Goal: Find specific page/section: Find specific page/section

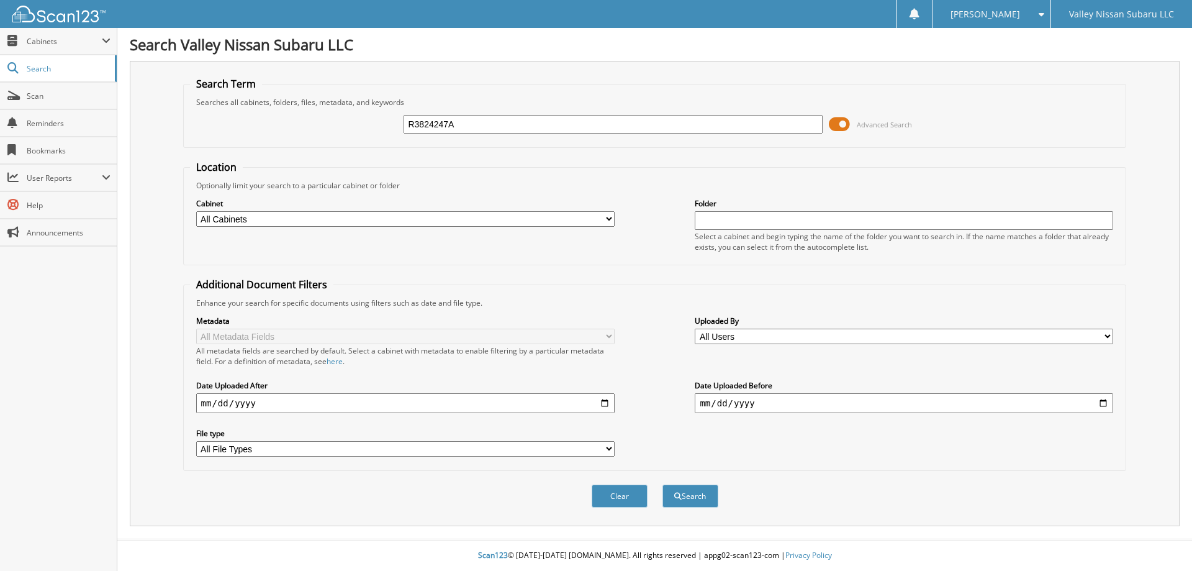
type input "R3824247A"
click at [662, 484] on button "Search" at bounding box center [690, 495] width 56 height 23
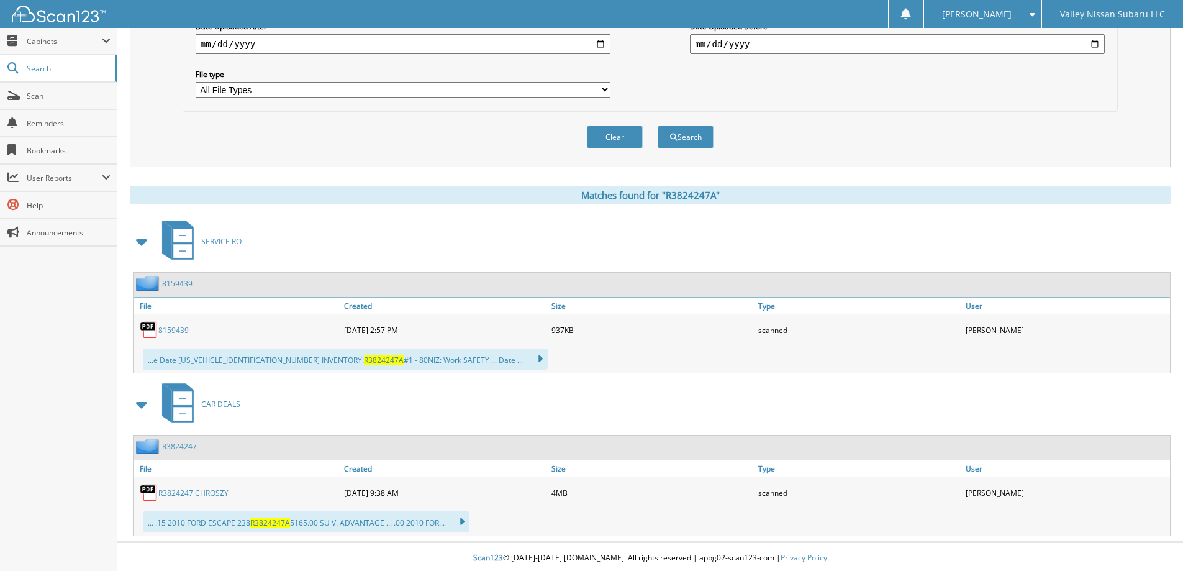
scroll to position [362, 0]
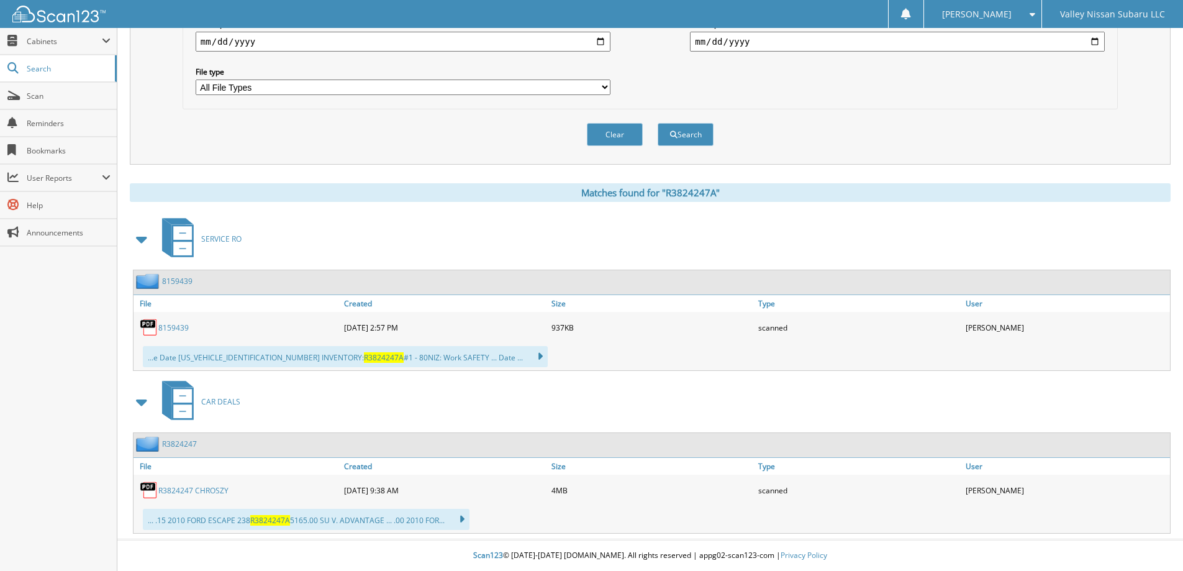
click at [171, 491] on link "R3824247 CHROSZY" at bounding box center [193, 490] width 70 height 11
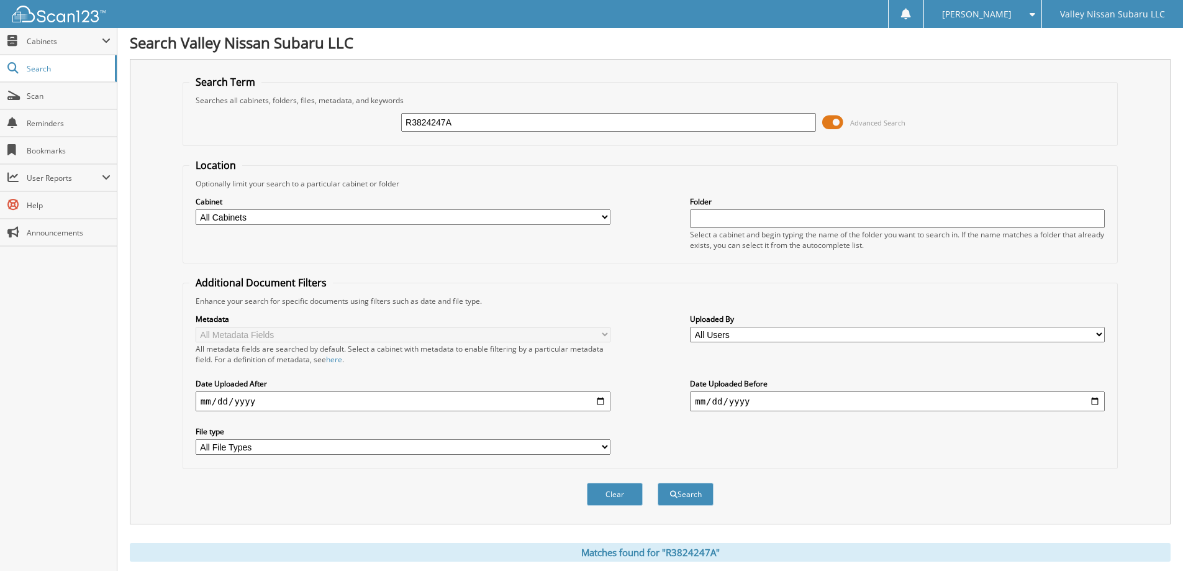
scroll to position [0, 0]
click at [462, 127] on input "R3824247A" at bounding box center [608, 124] width 415 height 19
type input "S8276422A"
click at [658, 484] on button "Search" at bounding box center [686, 495] width 56 height 23
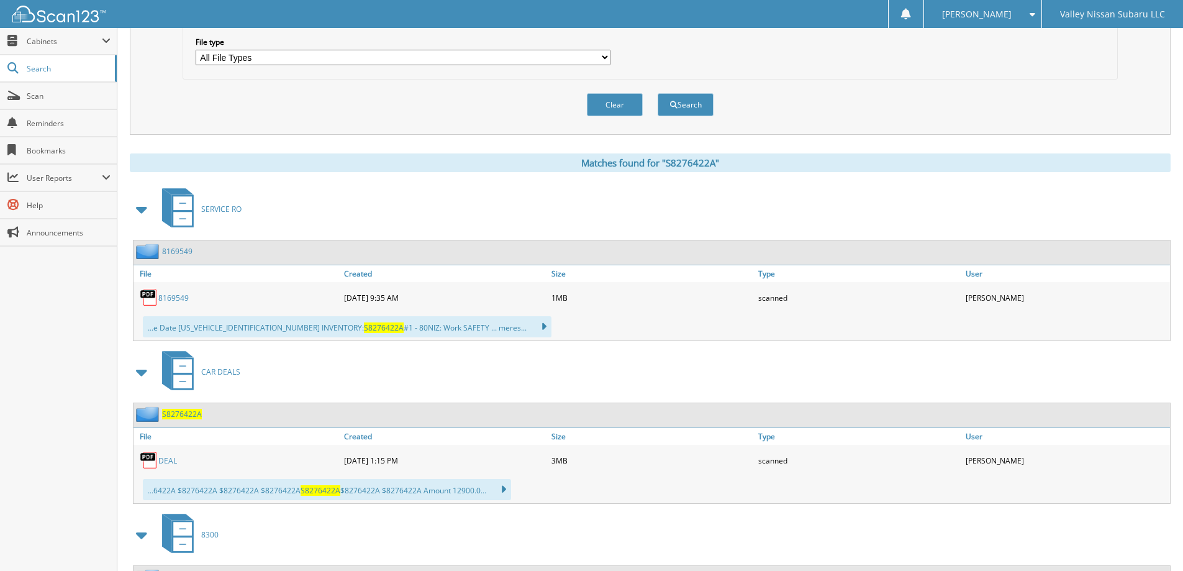
scroll to position [435, 0]
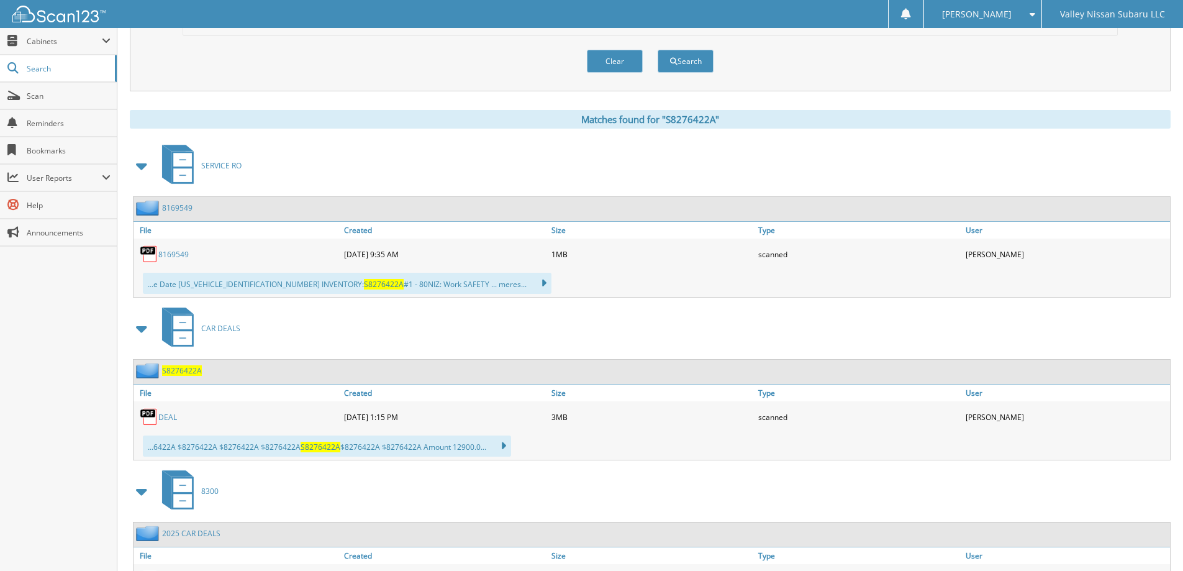
click at [165, 417] on link "DEAL" at bounding box center [167, 417] width 19 height 11
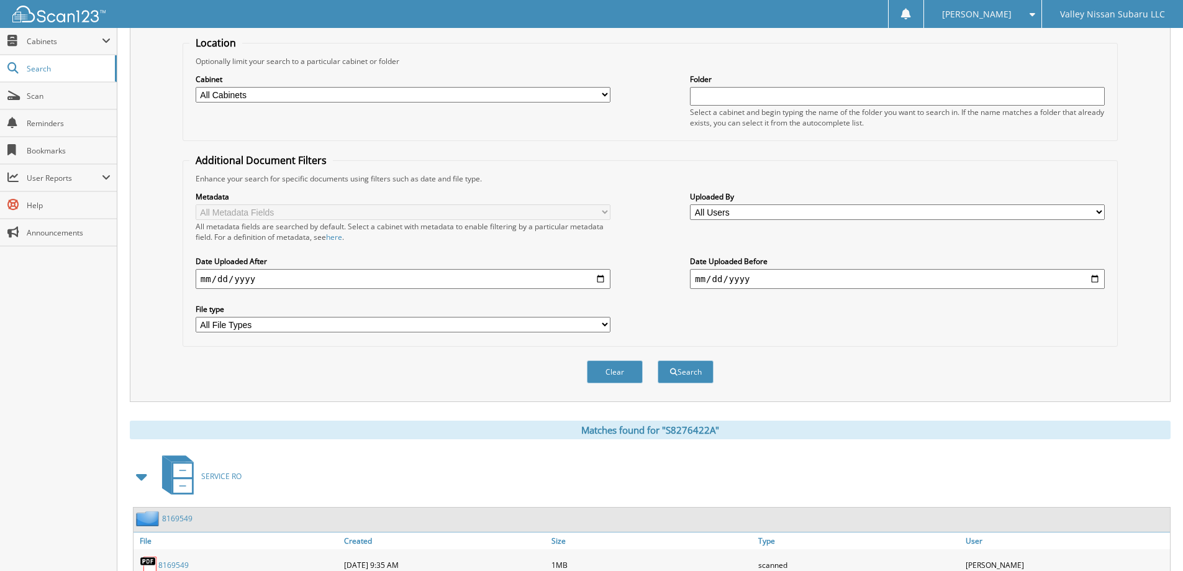
scroll to position [0, 0]
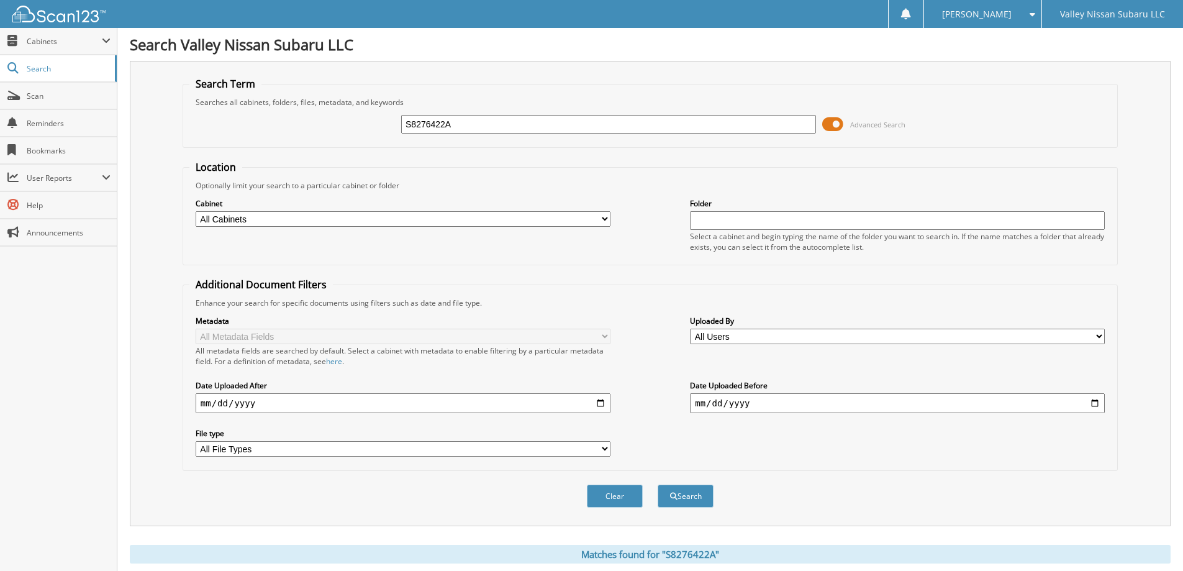
drag, startPoint x: 469, startPoint y: 124, endPoint x: 399, endPoint y: 124, distance: 69.5
click at [399, 124] on div "S8276422A Advanced Search" at bounding box center [649, 124] width 921 height 34
paste input "H419664"
type input "SH419664A"
click at [658, 484] on button "Search" at bounding box center [686, 495] width 56 height 23
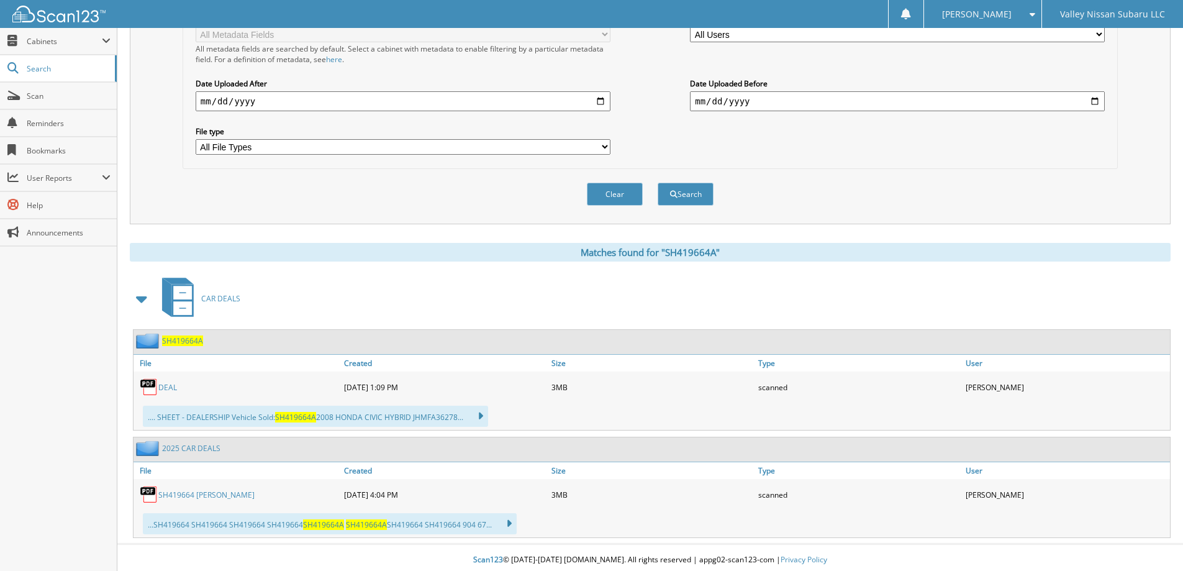
scroll to position [307, 0]
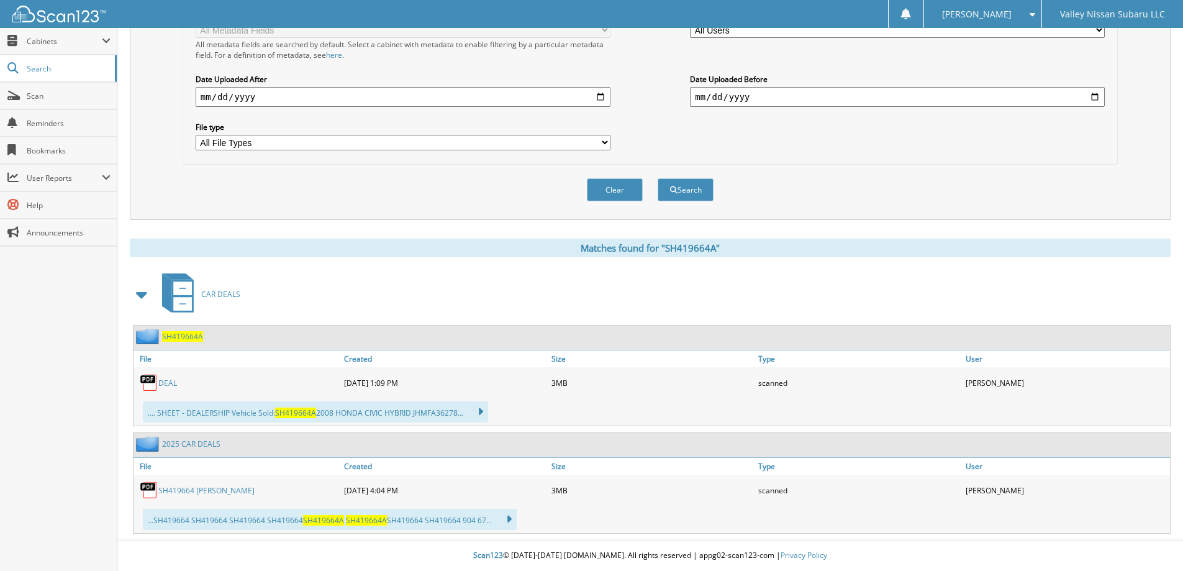
click at [169, 386] on link "DEAL" at bounding box center [167, 382] width 19 height 11
click at [38, 101] on link "Scan" at bounding box center [58, 96] width 117 height 27
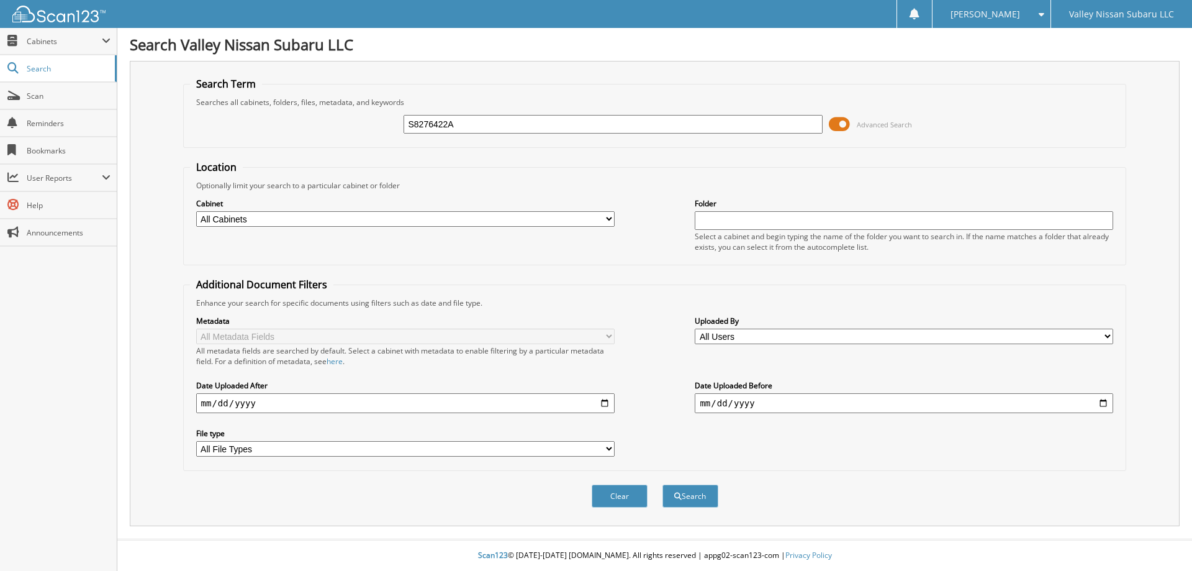
type input "S8276422A"
click at [662, 484] on button "Search" at bounding box center [690, 495] width 56 height 23
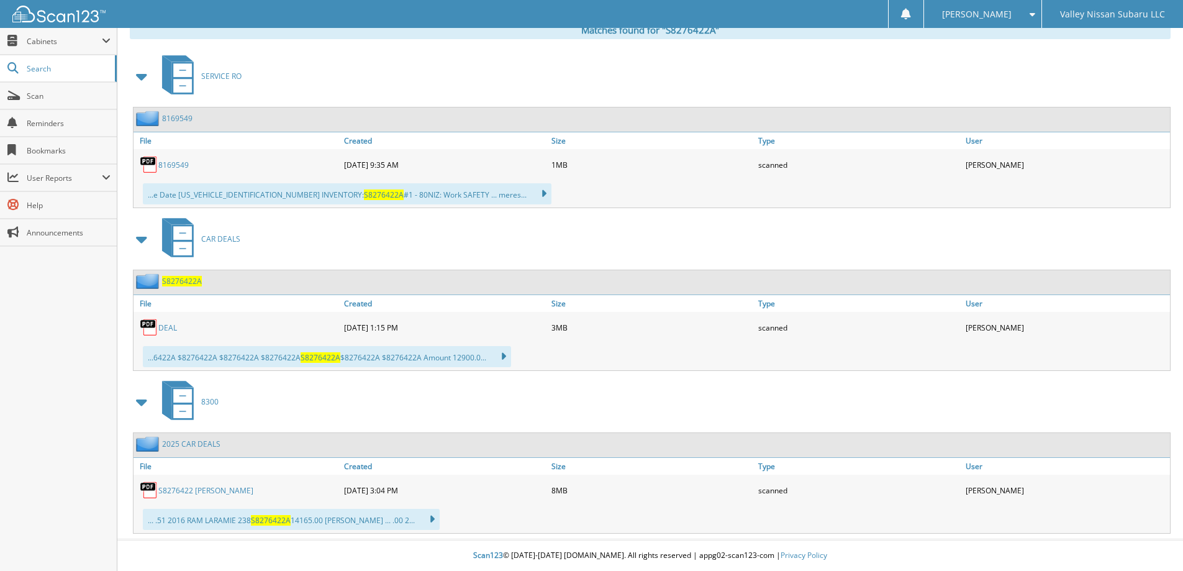
scroll to position [525, 0]
click at [161, 330] on link "DEAL" at bounding box center [167, 327] width 19 height 11
click at [42, 93] on span "Scan" at bounding box center [69, 96] width 84 height 11
